Goal: Find specific page/section: Find specific page/section

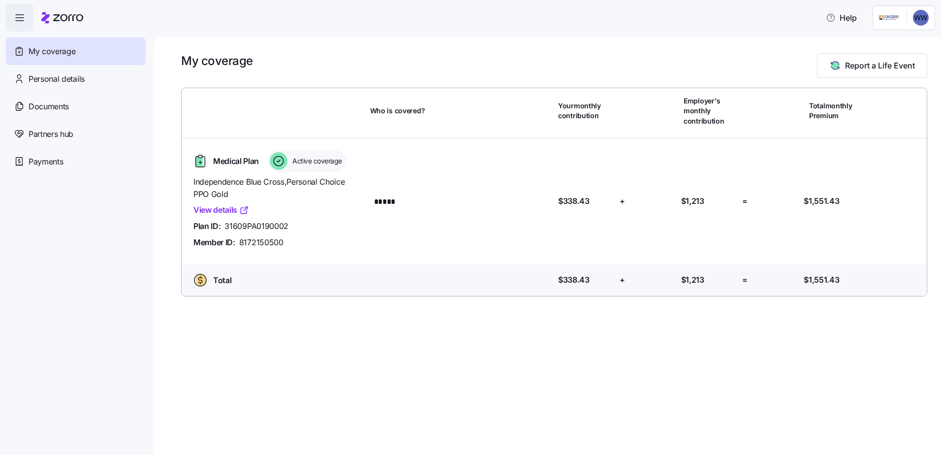
drag, startPoint x: 909, startPoint y: 0, endPoint x: 442, endPoint y: 43, distance: 469.1
click at [442, 43] on div "My coverage Report a Life Event Who is covered? Your monthly contribution Emplo…" at bounding box center [547, 245] width 787 height 417
